Goal: Task Accomplishment & Management: Manage account settings

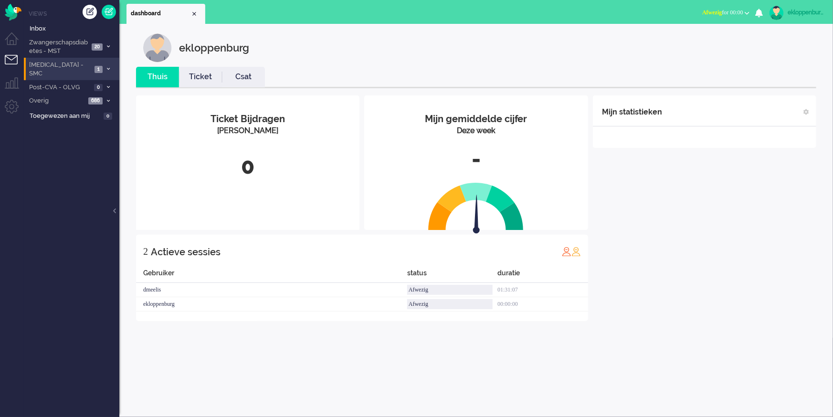
click at [52, 65] on span "[MEDICAL_DATA] - SMC" at bounding box center [60, 70] width 64 height 18
click at [58, 78] on span "Open - Nieuw VPK" at bounding box center [69, 80] width 64 height 9
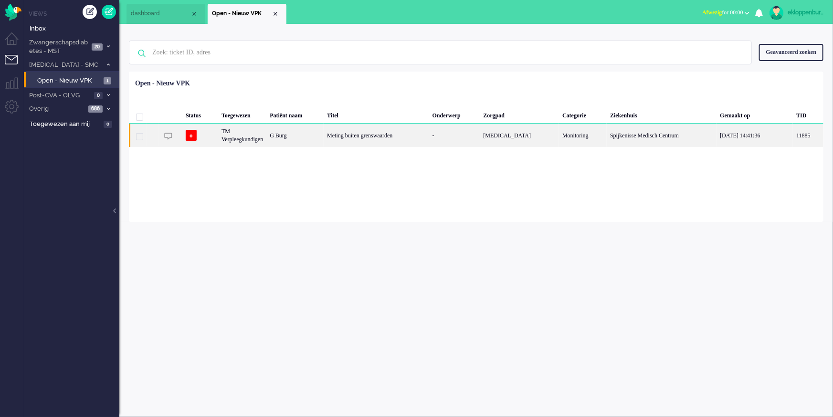
click at [323, 135] on div "G Burg" at bounding box center [294, 135] width 57 height 23
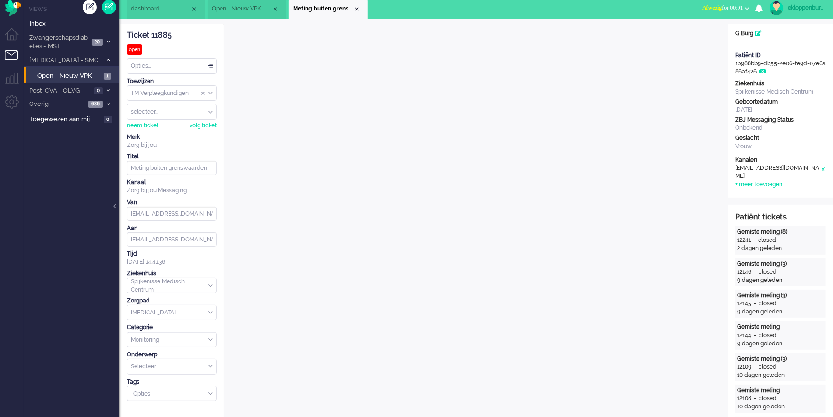
scroll to position [6, 0]
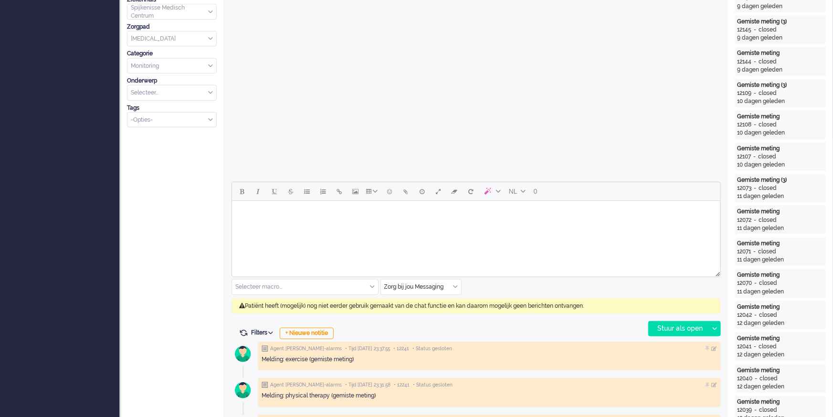
click at [750, 187] on div "12073" at bounding box center [744, 188] width 14 height 8
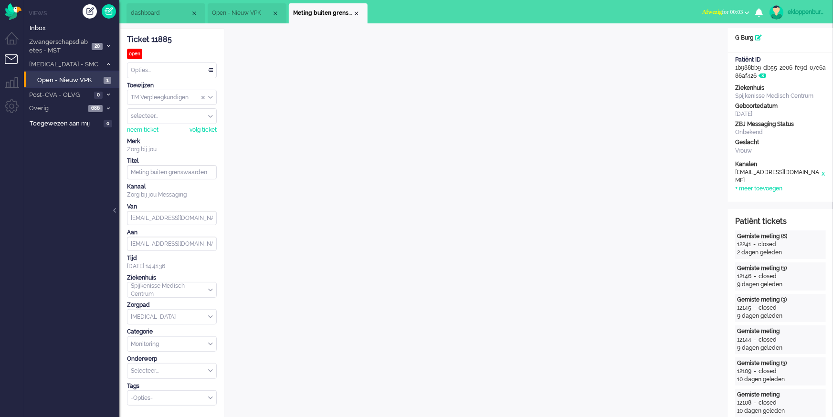
scroll to position [0, 0]
click at [761, 37] on icon at bounding box center [758, 38] width 7 height 6
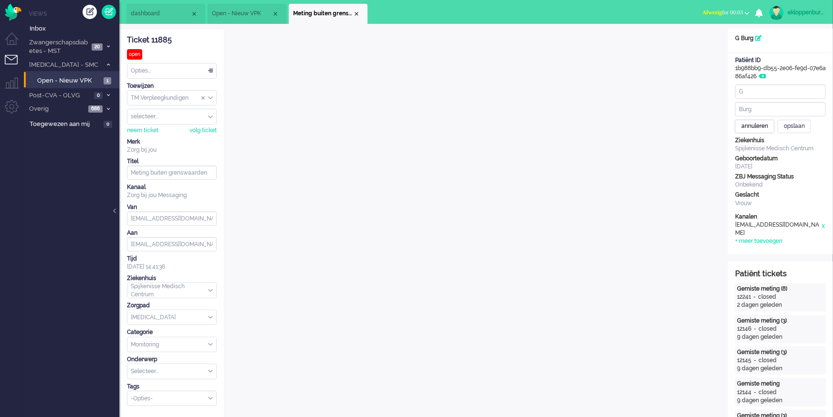
click at [759, 122] on div "annuleren" at bounding box center [754, 126] width 39 height 13
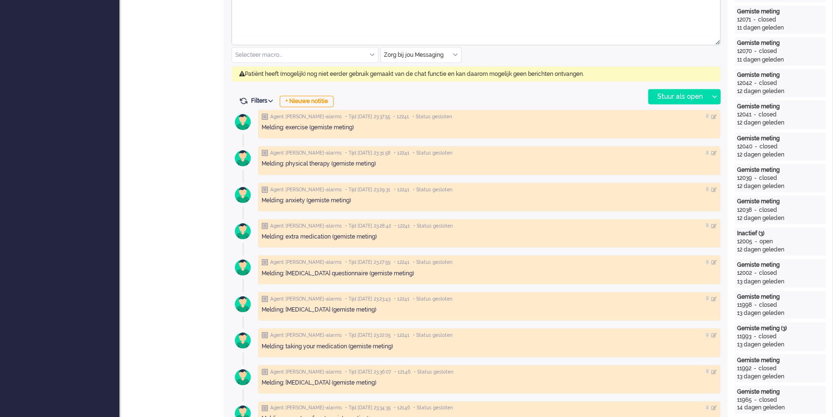
scroll to position [487, 0]
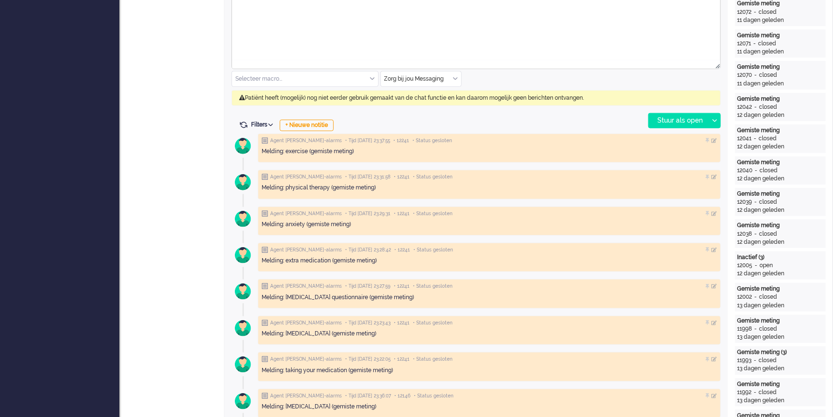
click at [260, 123] on span "Filters" at bounding box center [263, 124] width 25 height 7
click at [264, 136] on div "Events tonen" at bounding box center [292, 137] width 74 height 8
checkbox input "true"
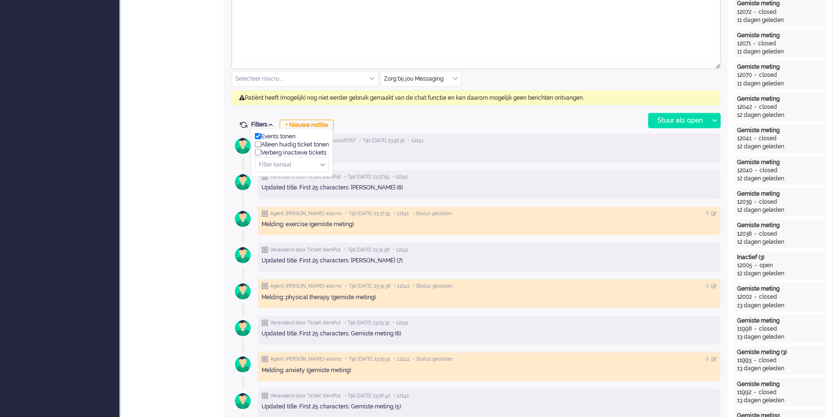
click at [292, 152] on div "Verberg inactieve tickets" at bounding box center [292, 153] width 74 height 8
checkbox input "false"
click at [292, 145] on div "Alleen huidig ticket tonen" at bounding box center [292, 145] width 74 height 8
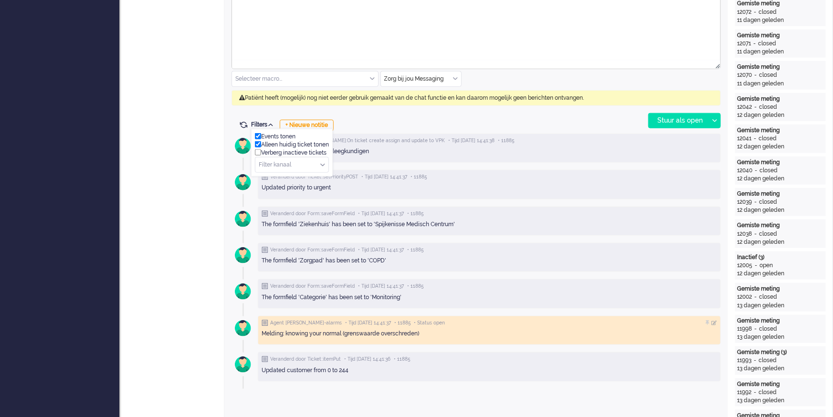
click at [292, 145] on div "Alleen huidig ticket tonen" at bounding box center [292, 145] width 74 height 8
checkbox input "false"
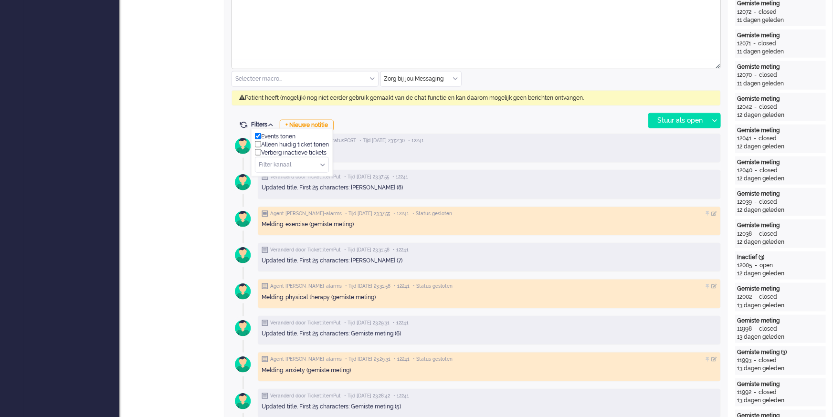
click at [280, 136] on div "Events tonen" at bounding box center [292, 137] width 74 height 8
checkbox input "false"
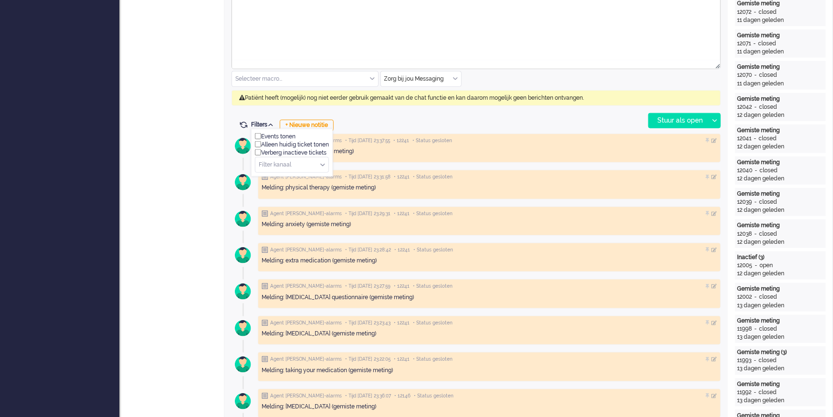
click at [405, 117] on div "NL 0 Selecteer macro... Beleid na supervisie Coaching - vergeten meting Contact…" at bounding box center [475, 51] width 489 height 155
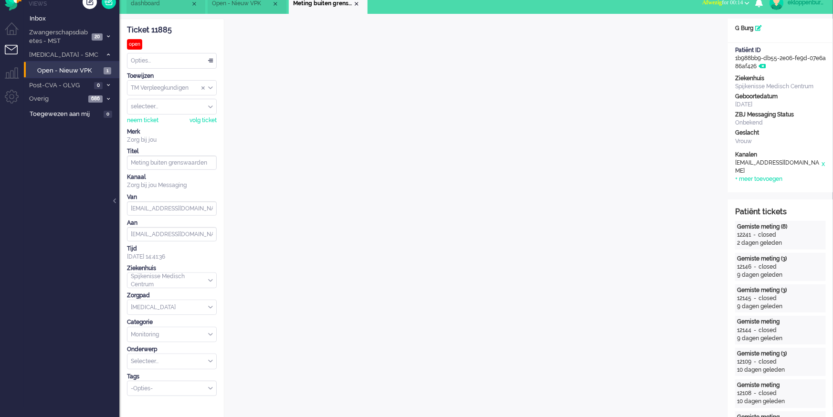
scroll to position [0, 0]
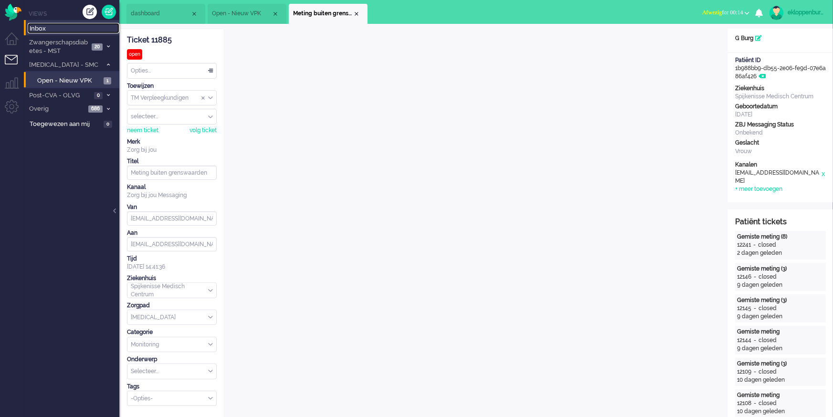
click at [41, 33] on span "Inbox" at bounding box center [75, 28] width 90 height 9
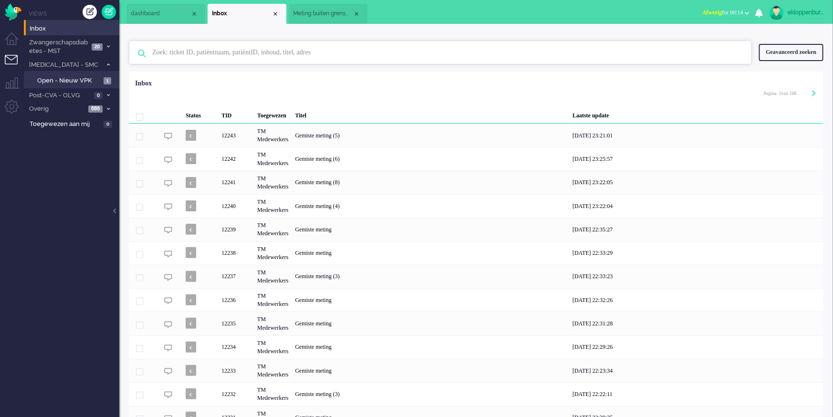
click at [182, 59] on input "text" at bounding box center [441, 52] width 593 height 23
type input "nieuw"
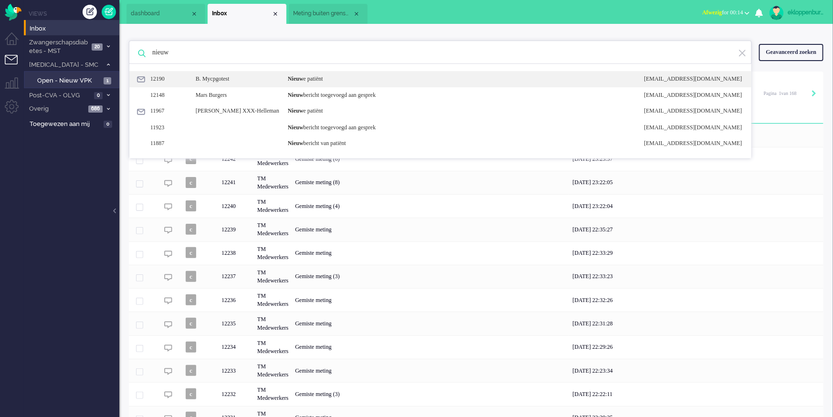
click at [251, 80] on div "B. Mycpgotest" at bounding box center [234, 79] width 92 height 8
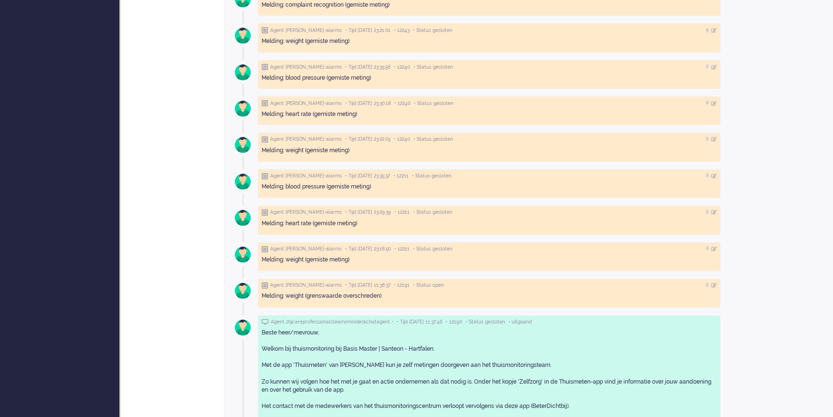
scroll to position [782, 0]
drag, startPoint x: 274, startPoint y: 259, endPoint x: 341, endPoint y: 268, distance: 67.9
click at [341, 268] on div "Agent [PERSON_NAME]-alarms • Tijd [DATE] 23:18:50 • 12211 • Status gesloten Mel…" at bounding box center [489, 256] width 463 height 29
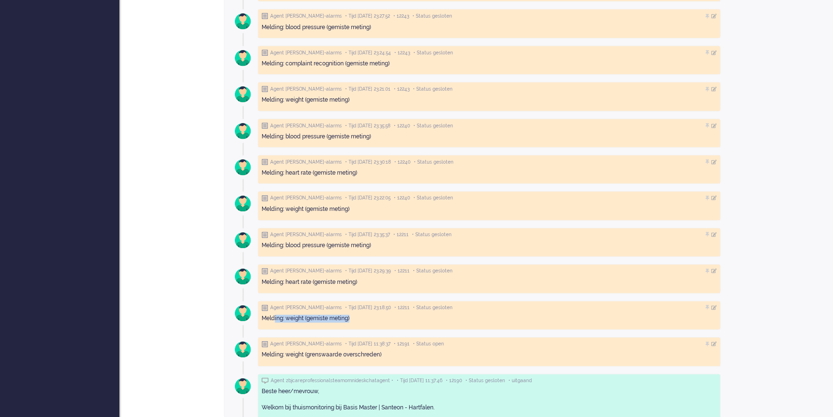
scroll to position [722, 0]
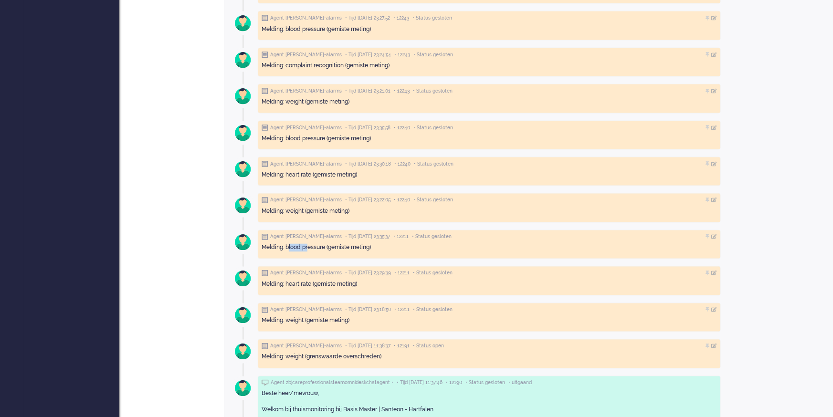
drag, startPoint x: 289, startPoint y: 245, endPoint x: 313, endPoint y: 242, distance: 24.0
click at [313, 245] on div "Melding: blood pressure (gemiste meting)" at bounding box center [488, 248] width 455 height 8
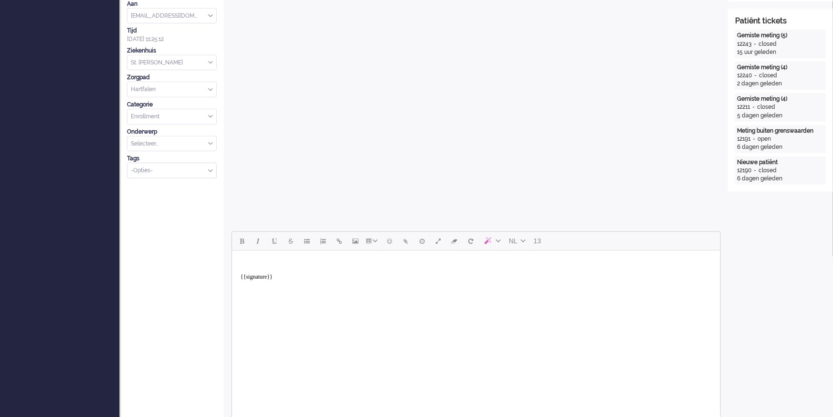
scroll to position [0, 0]
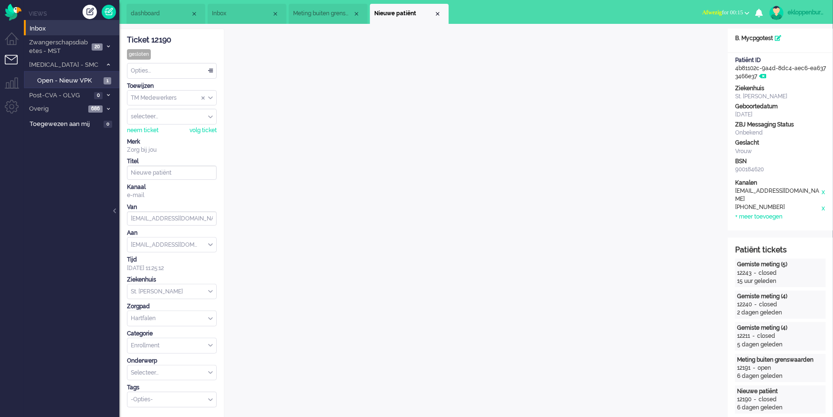
click at [246, 21] on li "Inbox" at bounding box center [247, 14] width 79 height 20
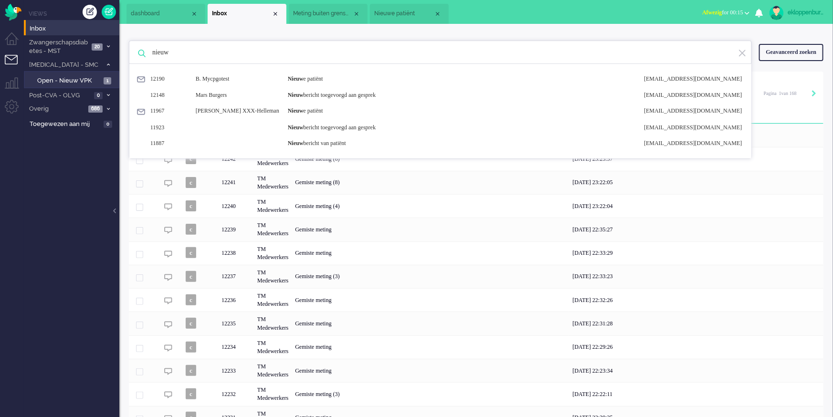
click at [742, 55] on img at bounding box center [742, 53] width 9 height 9
